Goal: Information Seeking & Learning: Understand process/instructions

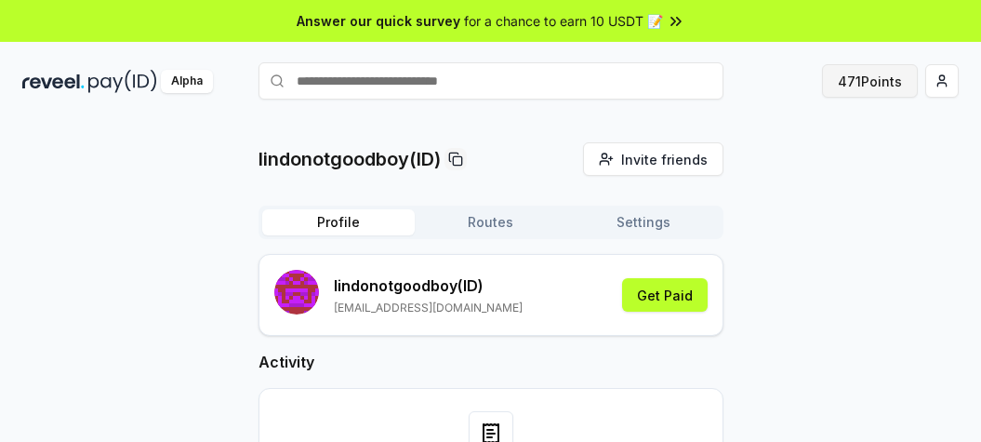
click at [878, 82] on button "471 Points" at bounding box center [870, 80] width 96 height 33
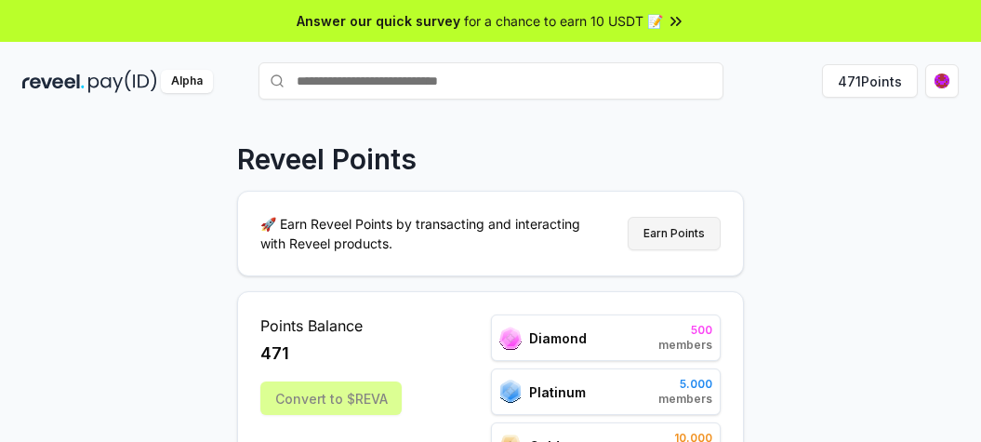
click at [690, 226] on button "Earn Points" at bounding box center [673, 233] width 93 height 33
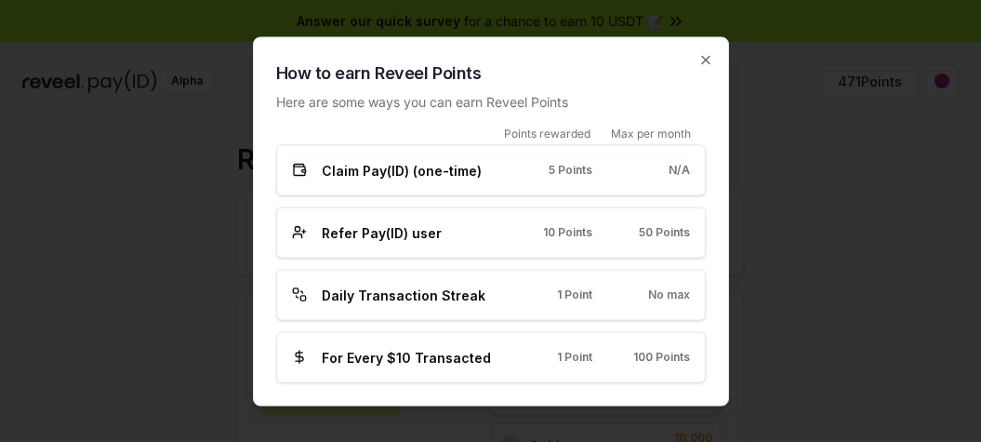
click at [703, 83] on h2 "How to earn Reveel Points" at bounding box center [490, 72] width 429 height 26
click at [703, 58] on icon "button" at bounding box center [705, 59] width 15 height 15
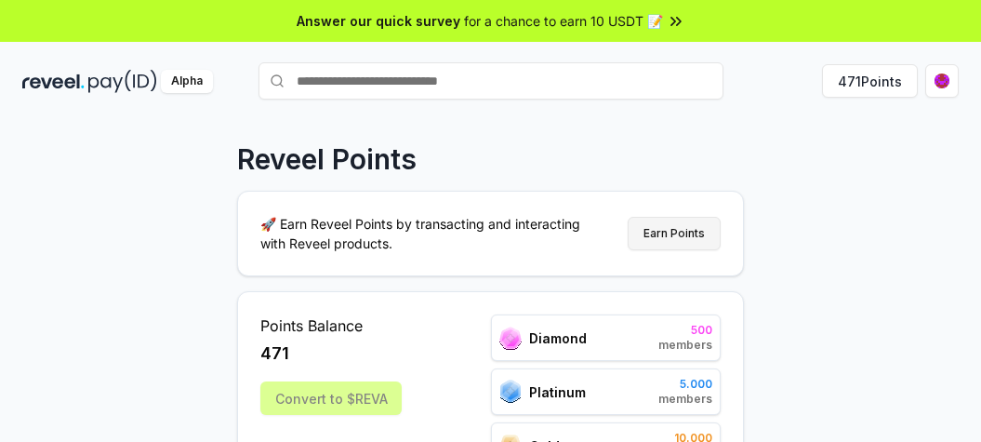
click at [686, 230] on button "Earn Points" at bounding box center [673, 233] width 93 height 33
